Goal: Task Accomplishment & Management: Use online tool/utility

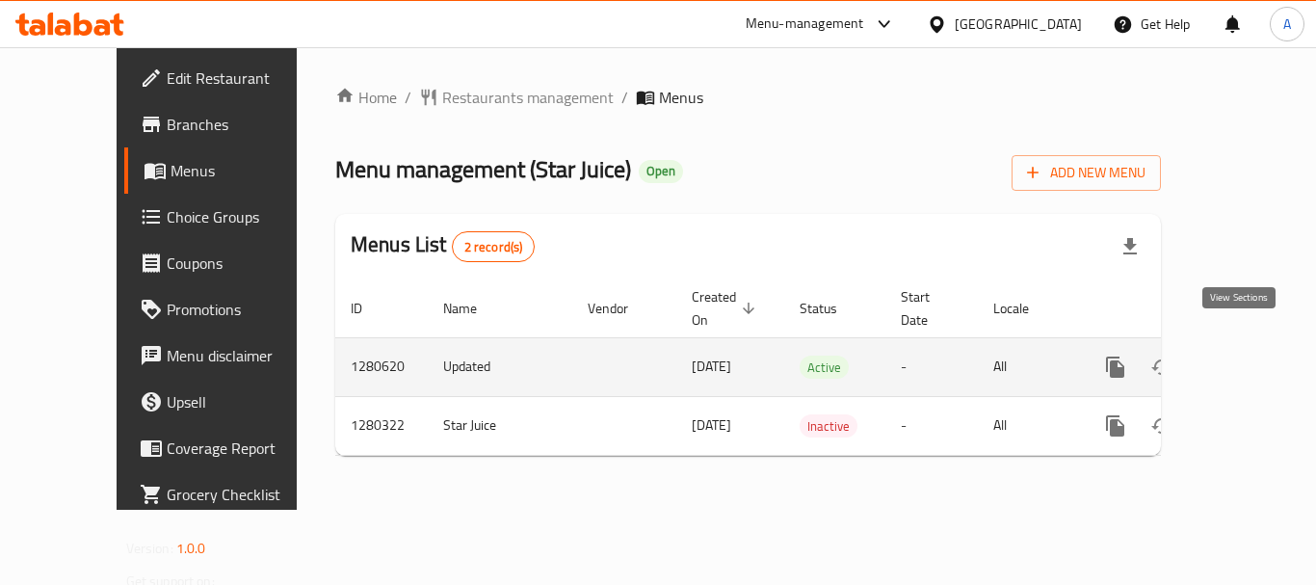
click at [1251, 344] on link "enhanced table" at bounding box center [1254, 367] width 46 height 46
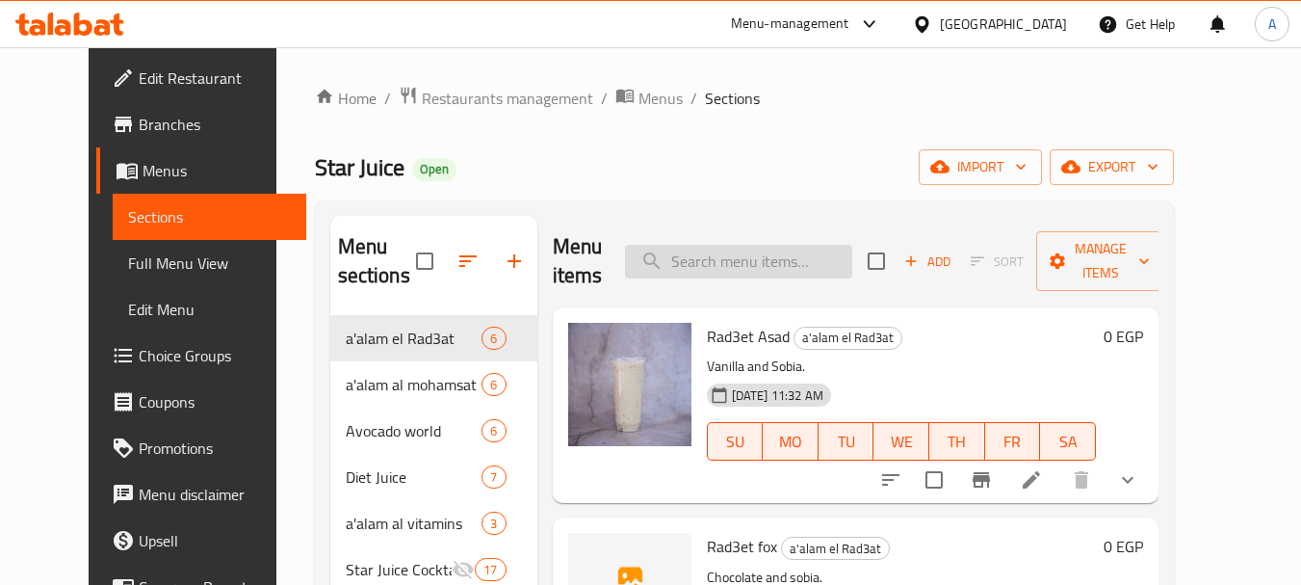
click at [733, 254] on input "search" at bounding box center [738, 262] width 227 height 34
paste input "Passion Fruit Juice"
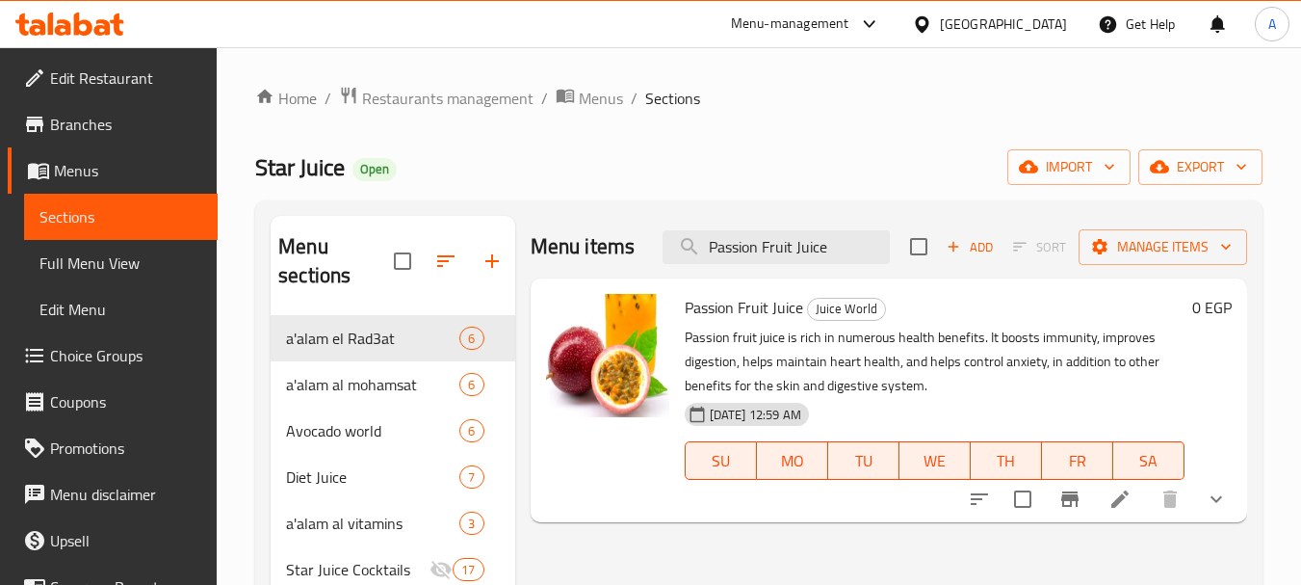
type input "Passion Fruit Juice"
click at [1130, 498] on icon at bounding box center [1120, 498] width 23 height 23
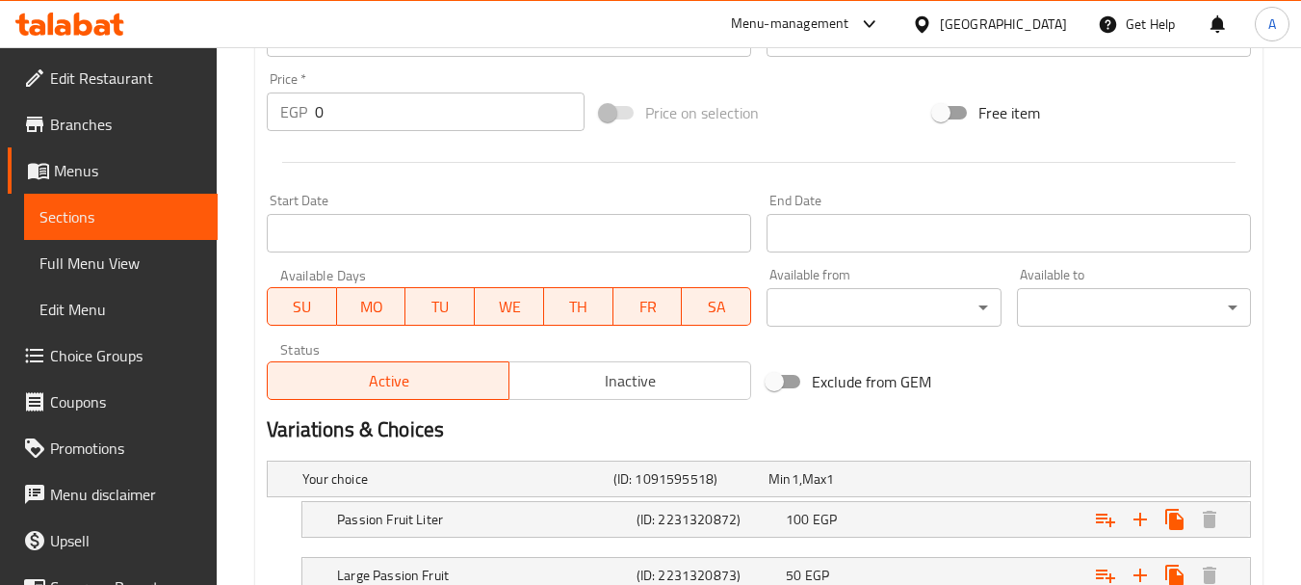
scroll to position [848, 0]
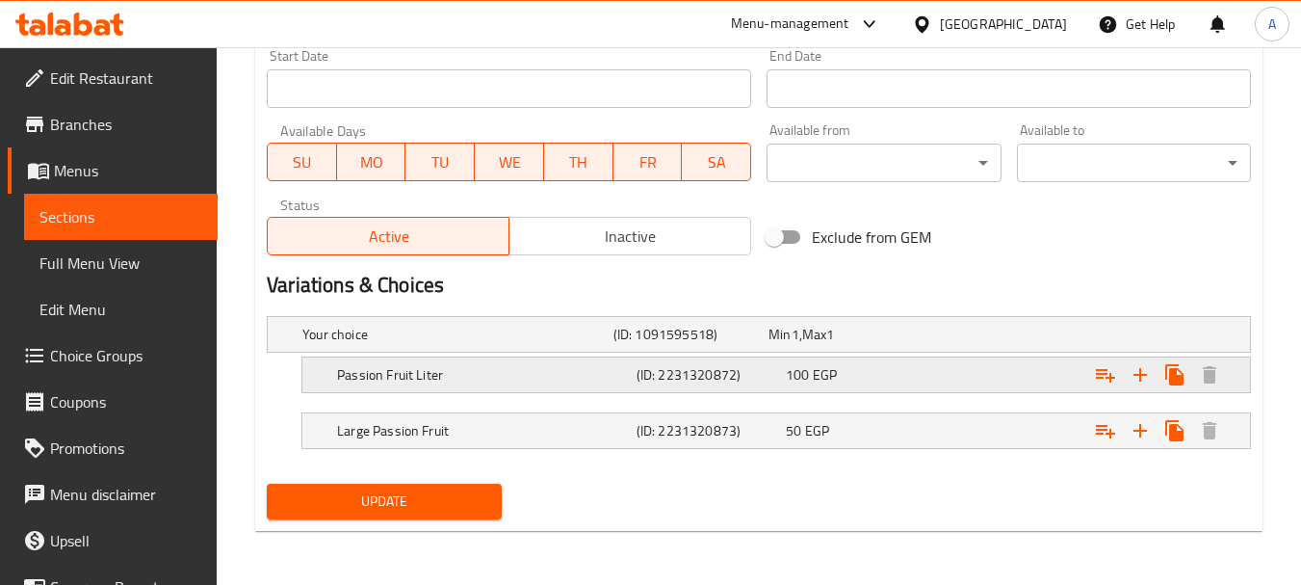
click at [924, 355] on div "Passion Fruit Liter (ID: 2231320872) 100 EGP" at bounding box center [765, 334] width 932 height 42
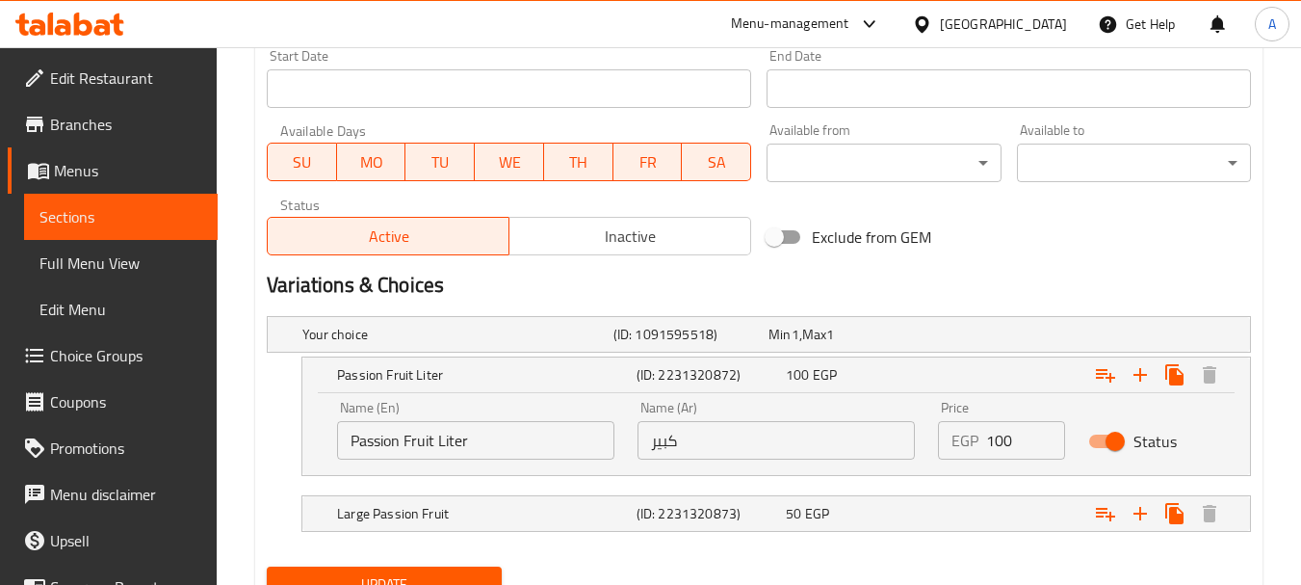
click at [506, 442] on input "Passion Fruit Liter" at bounding box center [475, 440] width 277 height 39
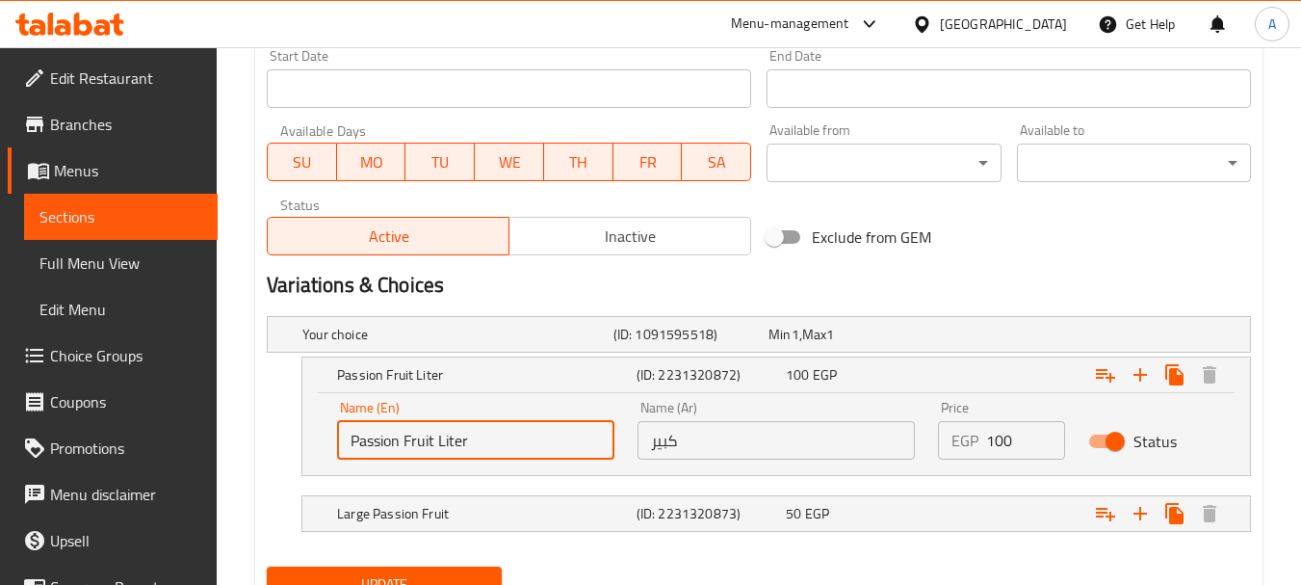
click at [506, 446] on input "Passion Fruit Liter" at bounding box center [475, 440] width 277 height 39
click at [509, 442] on input "Passion Fruit Liter" at bounding box center [475, 440] width 277 height 39
click at [508, 442] on input "Passion Fruit Liter" at bounding box center [475, 440] width 277 height 39
click at [509, 442] on input "Passion Fruit Liter" at bounding box center [475, 440] width 277 height 39
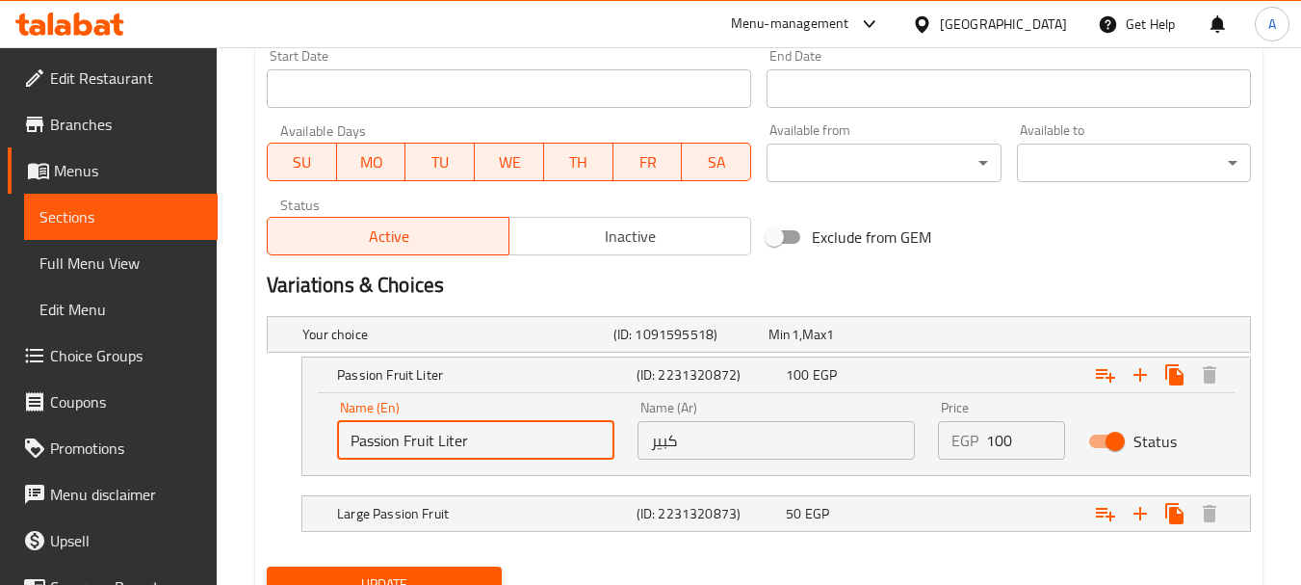
click at [751, 429] on input "كبير" at bounding box center [776, 440] width 277 height 39
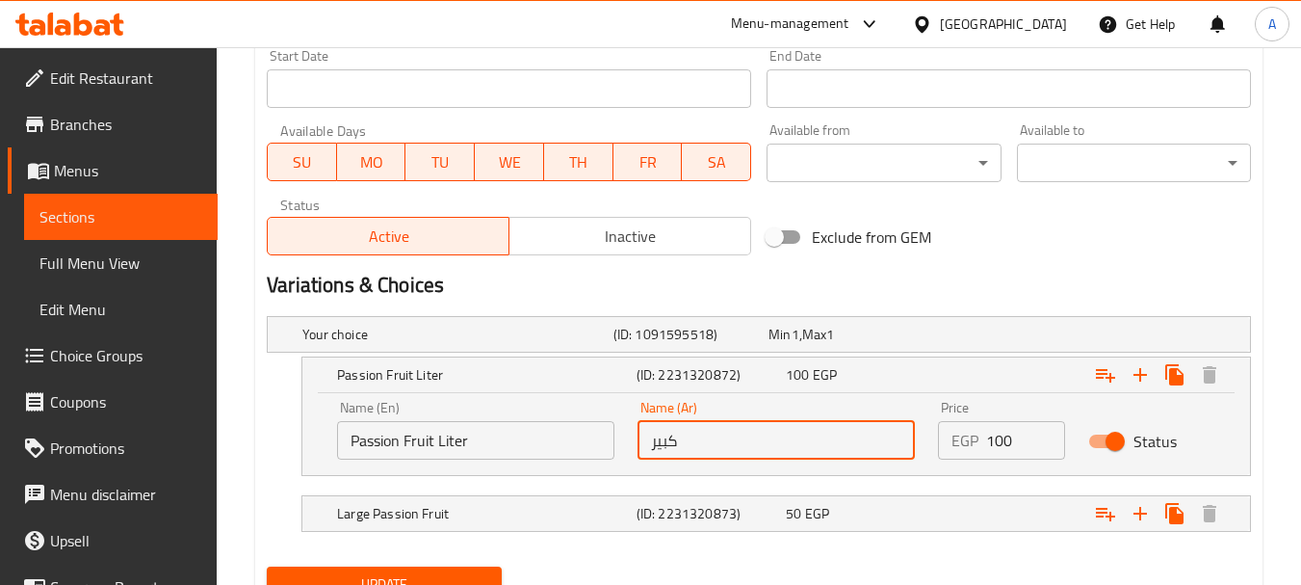
click at [751, 430] on input "كبير" at bounding box center [776, 440] width 277 height 39
click at [754, 431] on input "كبير" at bounding box center [776, 440] width 277 height 39
type input "ي"
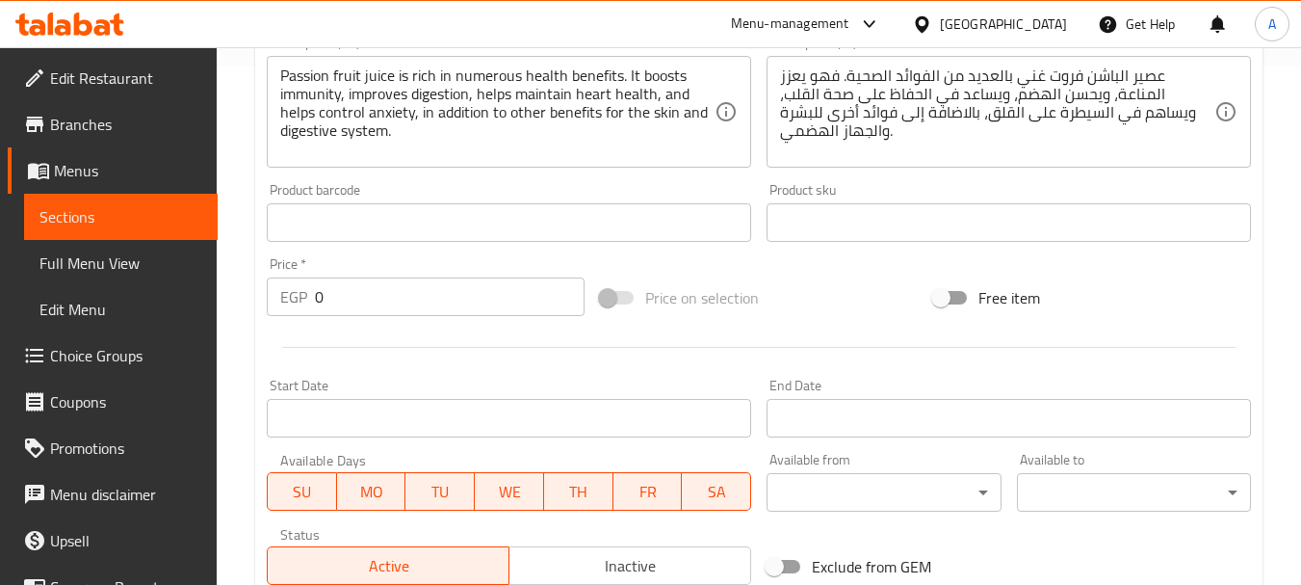
scroll to position [559, 0]
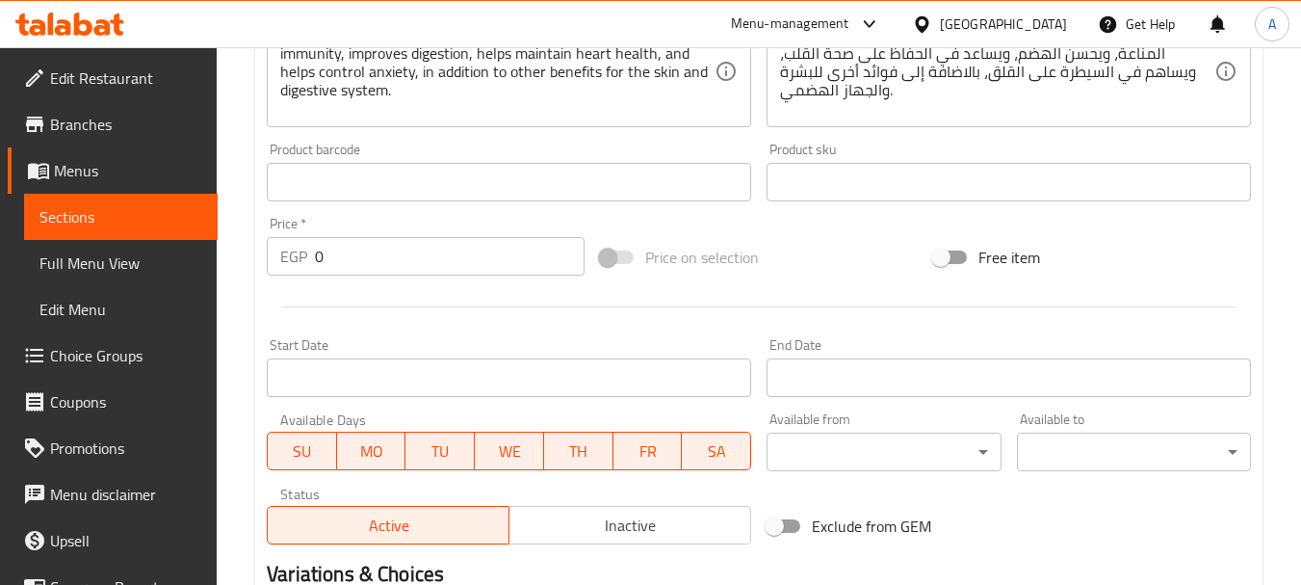
type input "باشون فروت ليتر"
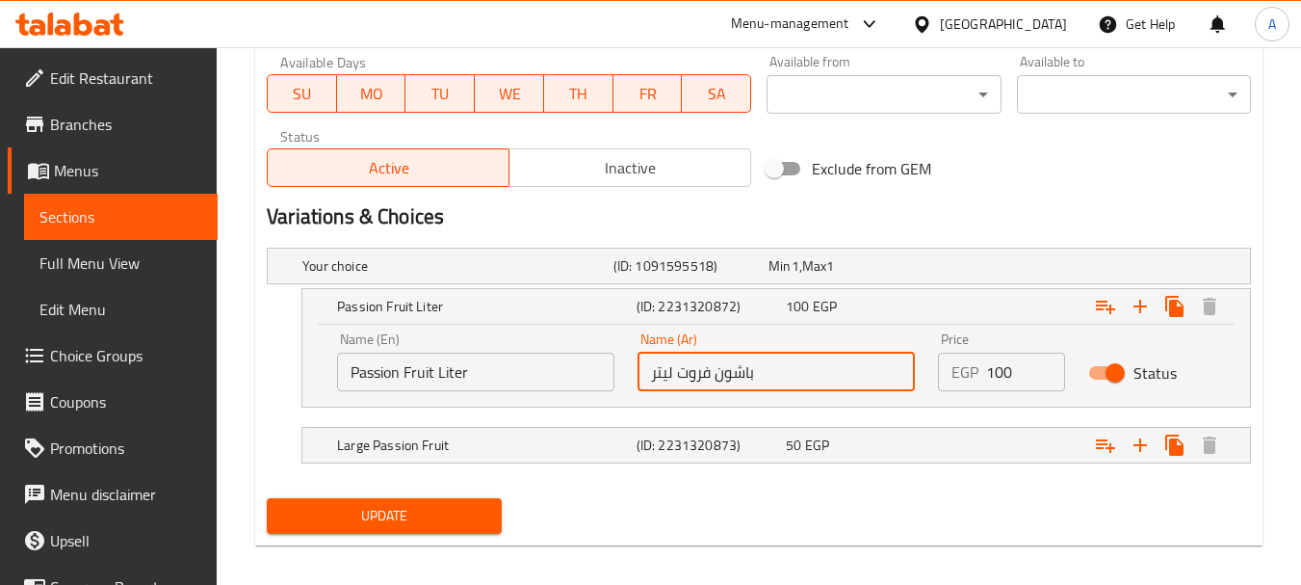
scroll to position [930, 0]
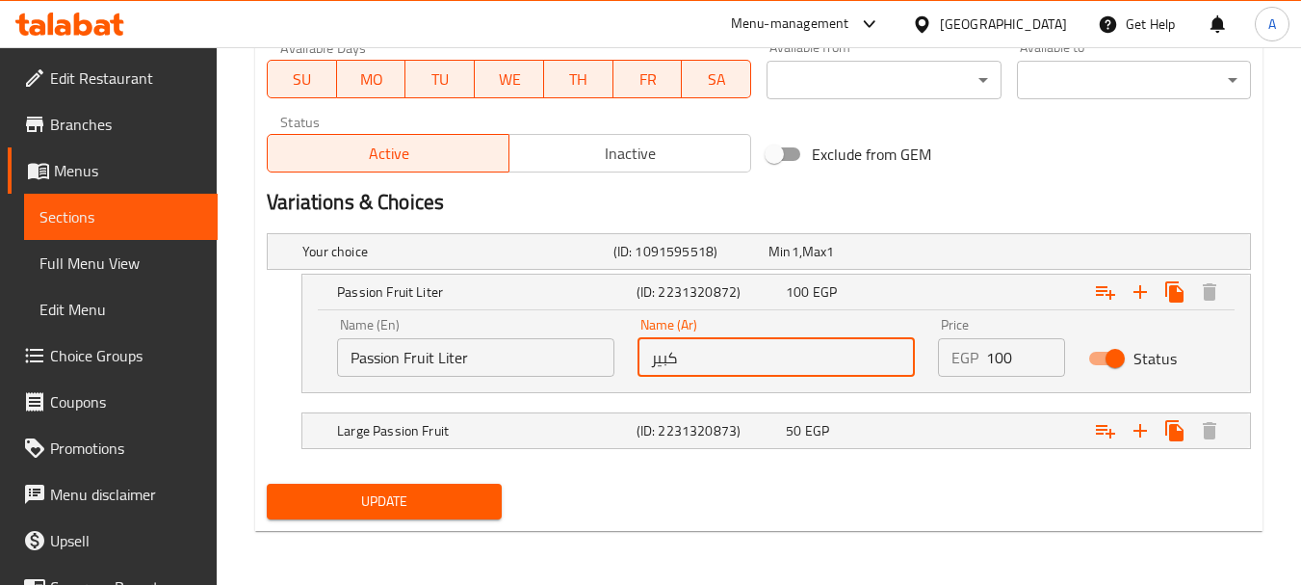
type input "كبير"
click at [548, 361] on input "Passion Fruit Liter" at bounding box center [475, 357] width 277 height 39
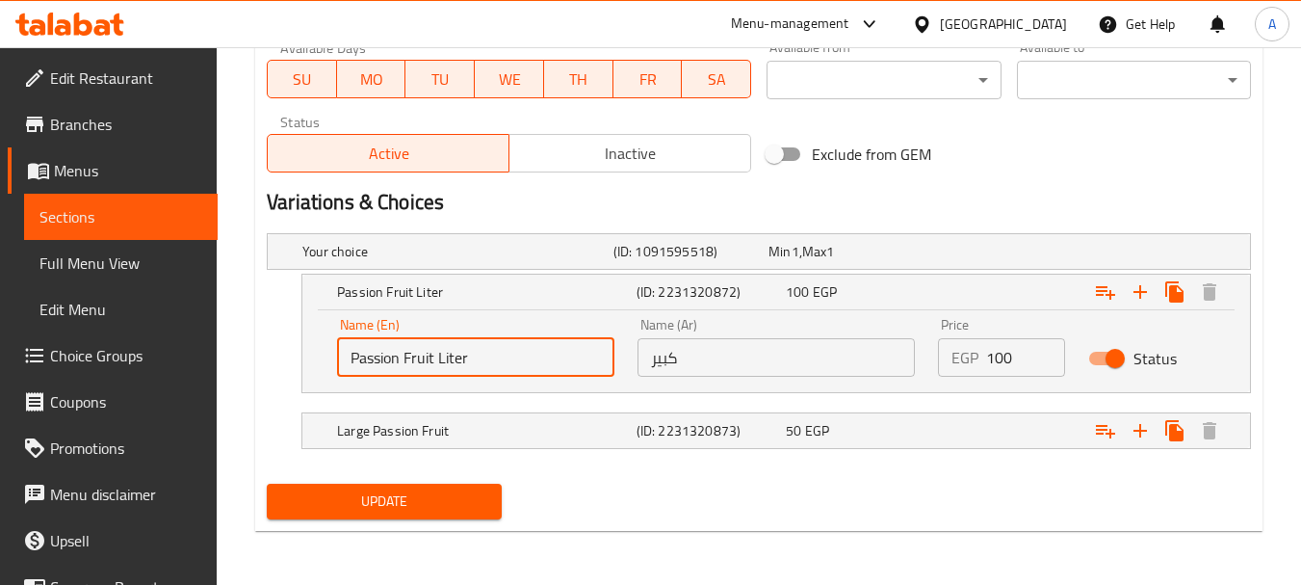
click at [552, 363] on input "Passion Fruit Liter" at bounding box center [475, 357] width 277 height 39
click at [552, 364] on input "Passion Fruit Liter" at bounding box center [475, 357] width 277 height 39
click at [554, 359] on input "Passion Fruit Liter" at bounding box center [475, 357] width 277 height 39
click at [553, 359] on input "Passion Fruit Liter" at bounding box center [475, 357] width 277 height 39
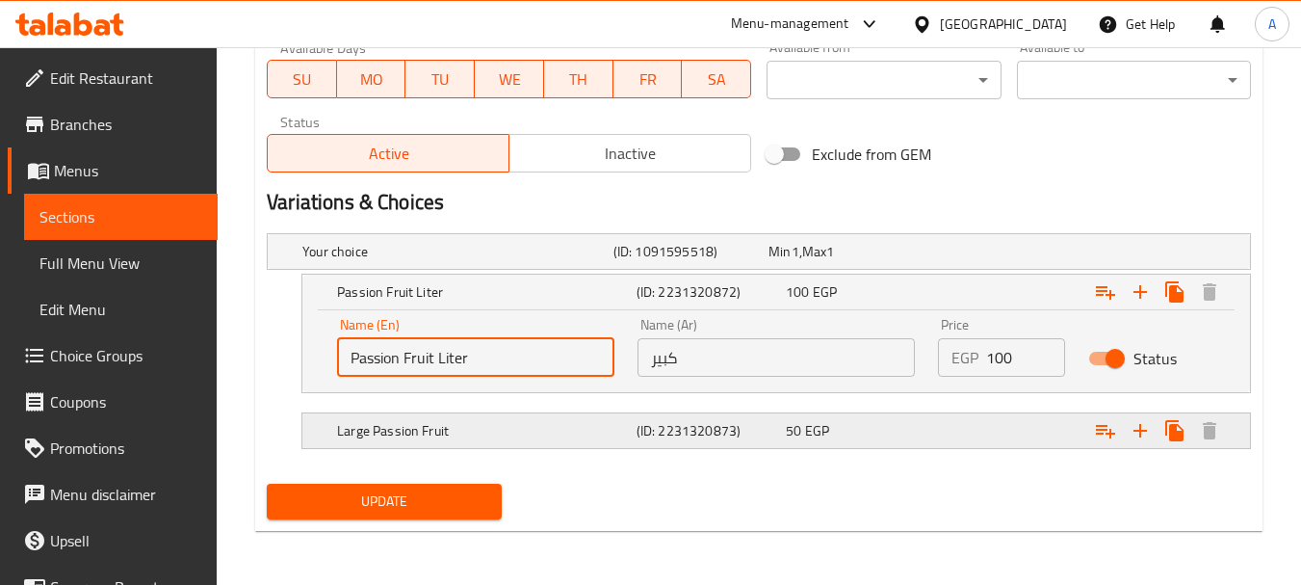
click at [588, 261] on h5 "Large Passion Fruit" at bounding box center [453, 251] width 303 height 19
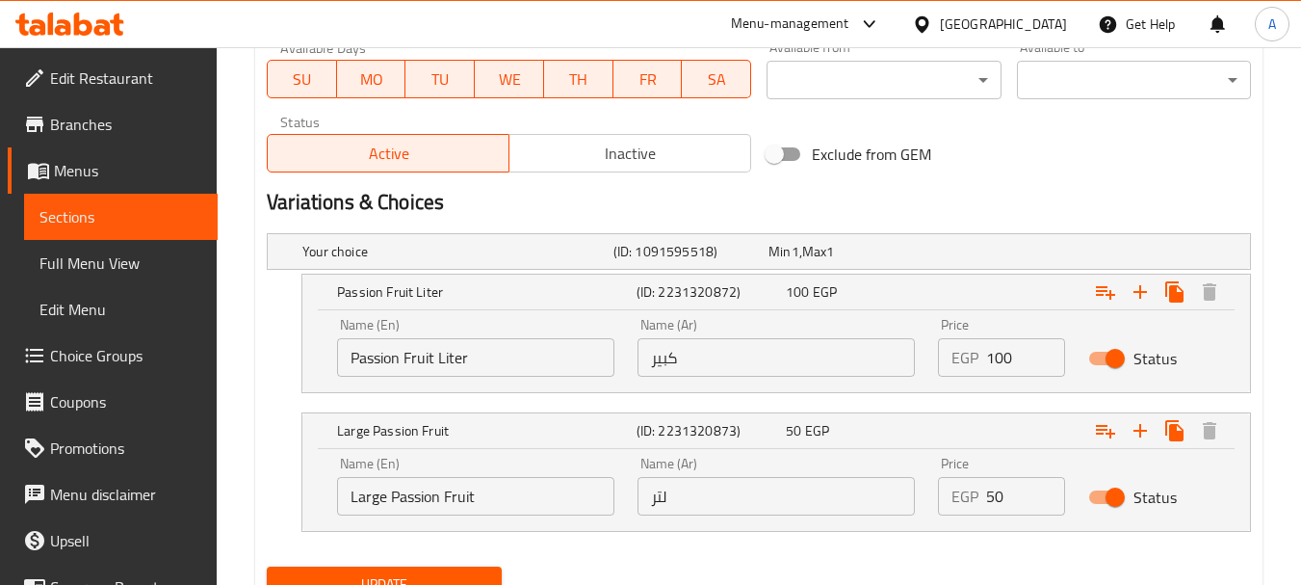
click at [453, 330] on div "Name (En) Passion Fruit Liter Name (En)" at bounding box center [475, 347] width 277 height 59
click at [457, 343] on input "Passion Fruit Liter" at bounding box center [475, 357] width 277 height 39
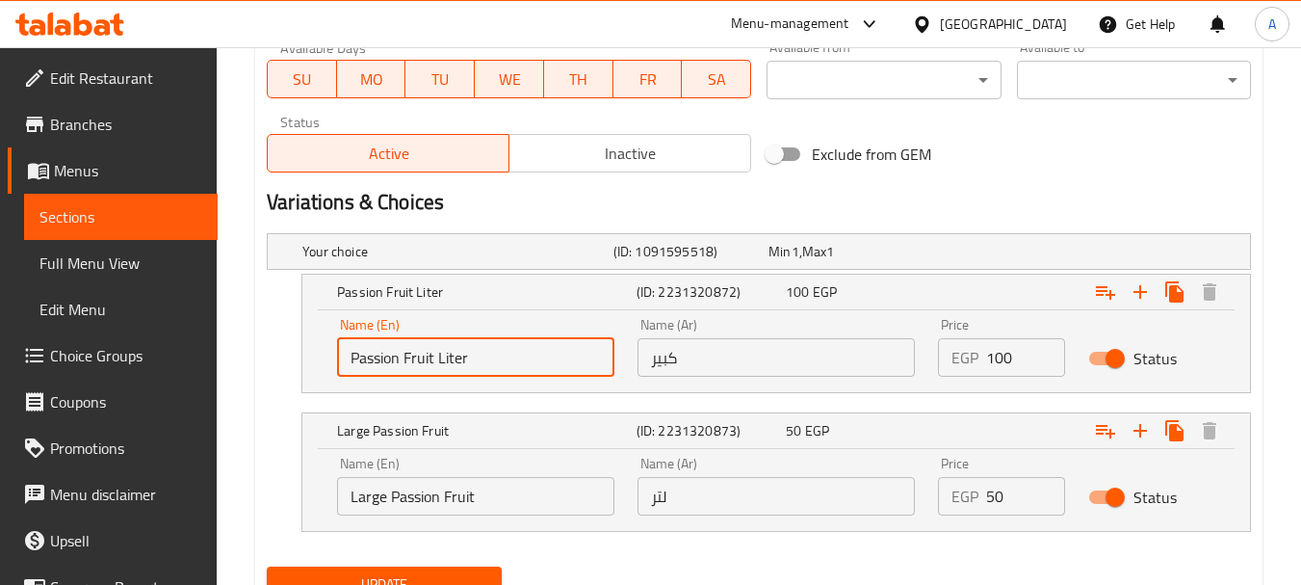
click at [459, 343] on input "Passion Fruit Liter" at bounding box center [475, 357] width 277 height 39
type input "Large"
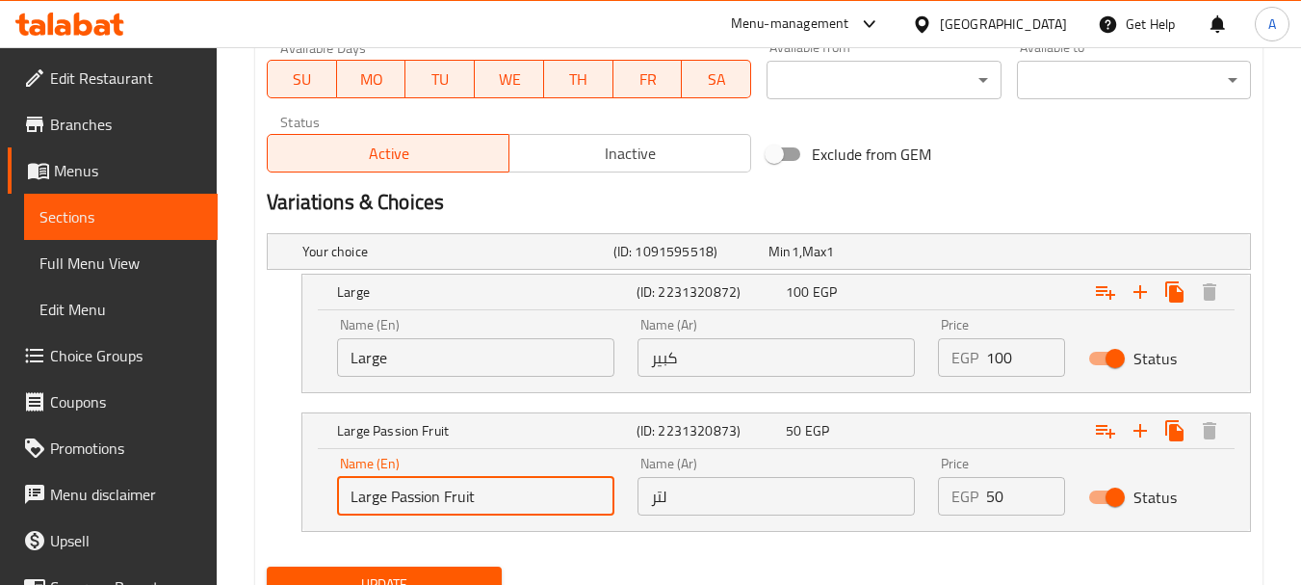
click at [453, 500] on input "Large Passion Fruit" at bounding box center [475, 496] width 277 height 39
click at [456, 500] on input "Large Passion Fruit" at bounding box center [475, 496] width 277 height 39
click at [456, 501] on input "Large Passion Fruit" at bounding box center [475, 496] width 277 height 39
click at [457, 501] on input "Large Passion Fruit" at bounding box center [475, 496] width 277 height 39
click at [461, 501] on input "Large Passion Fruit" at bounding box center [475, 496] width 277 height 39
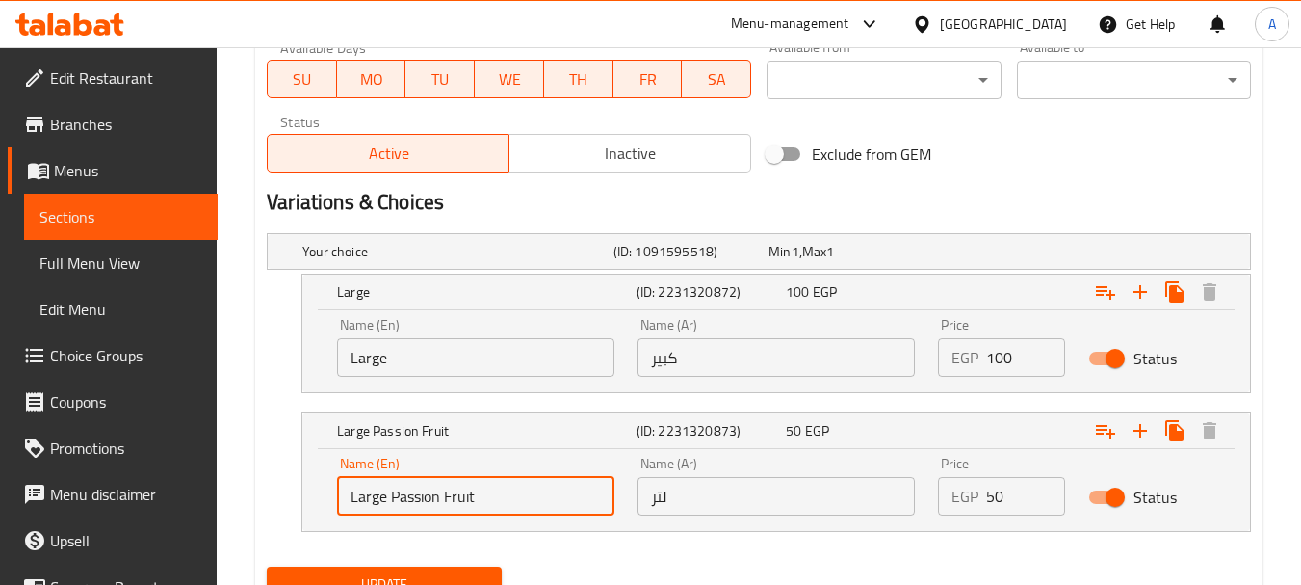
click at [461, 501] on input "Large Passion Fruit" at bounding box center [475, 496] width 277 height 39
type input "l"
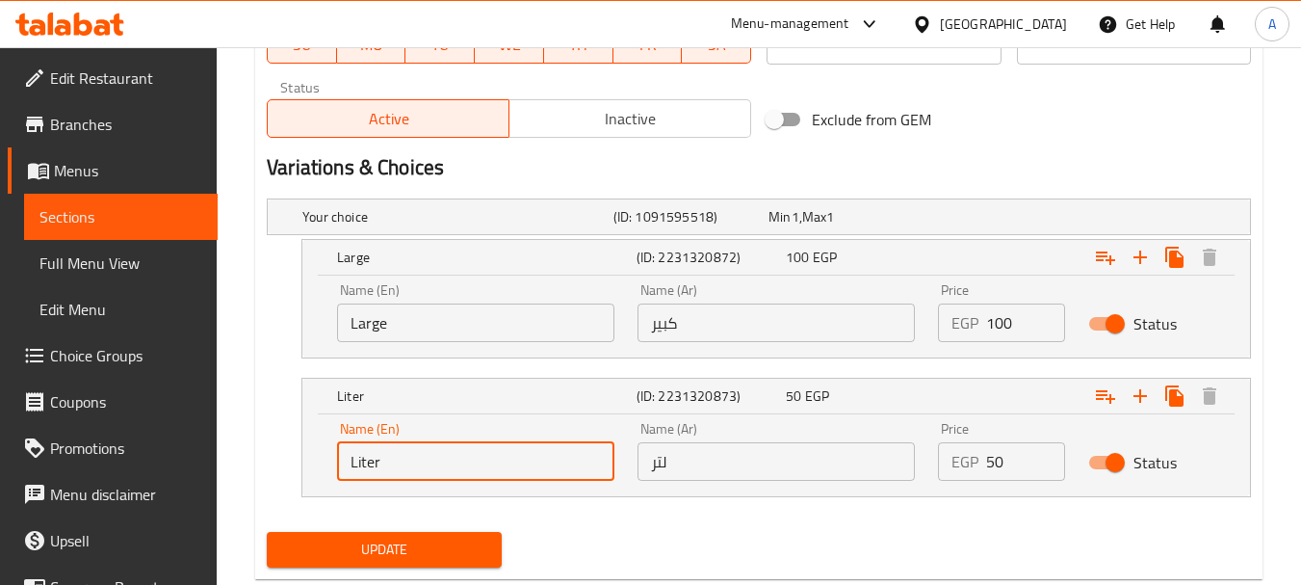
scroll to position [1013, 0]
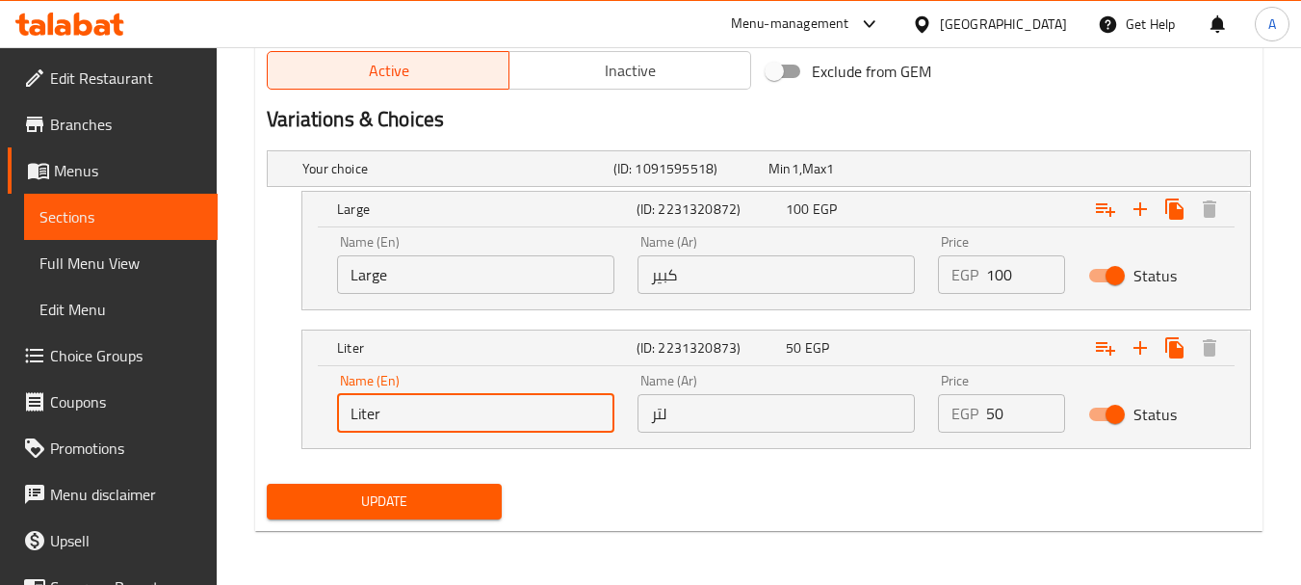
type input "Liter"
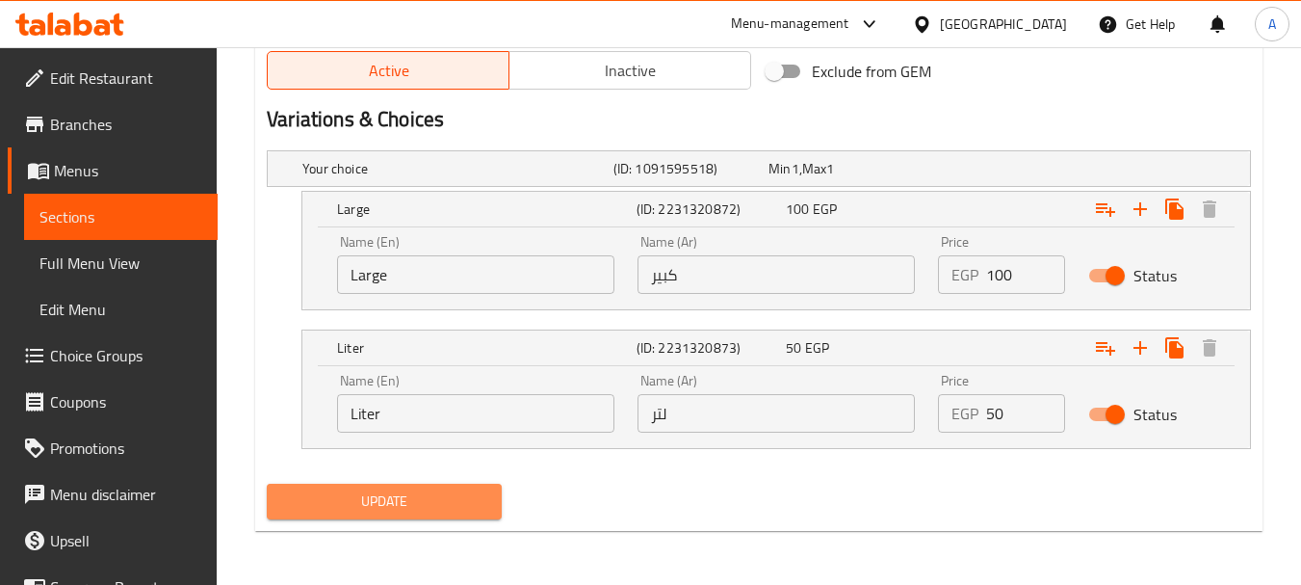
click at [461, 501] on span "Update" at bounding box center [383, 501] width 203 height 24
